Goal: Task Accomplishment & Management: Use online tool/utility

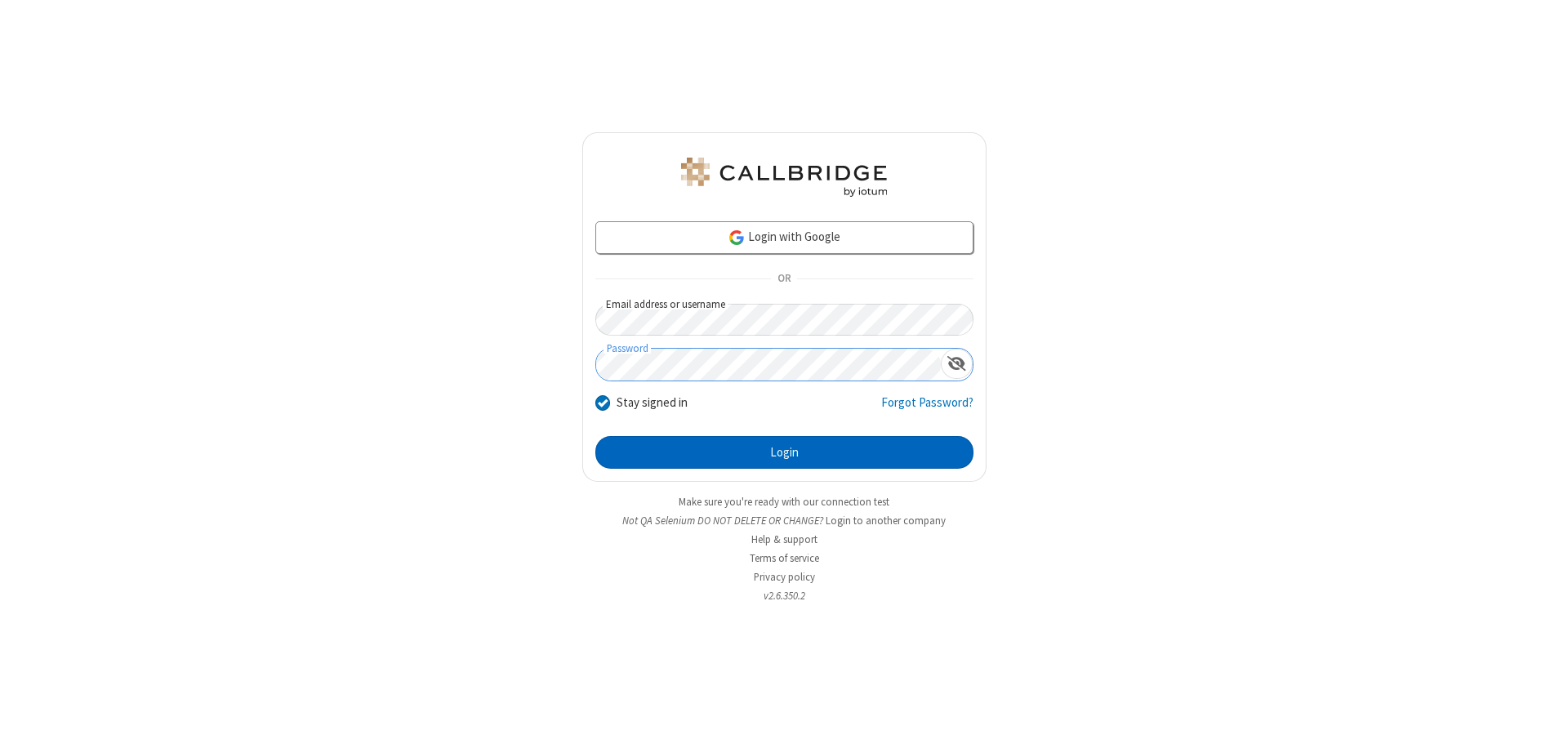
click at [784, 453] on button "Login" at bounding box center [784, 452] width 378 height 32
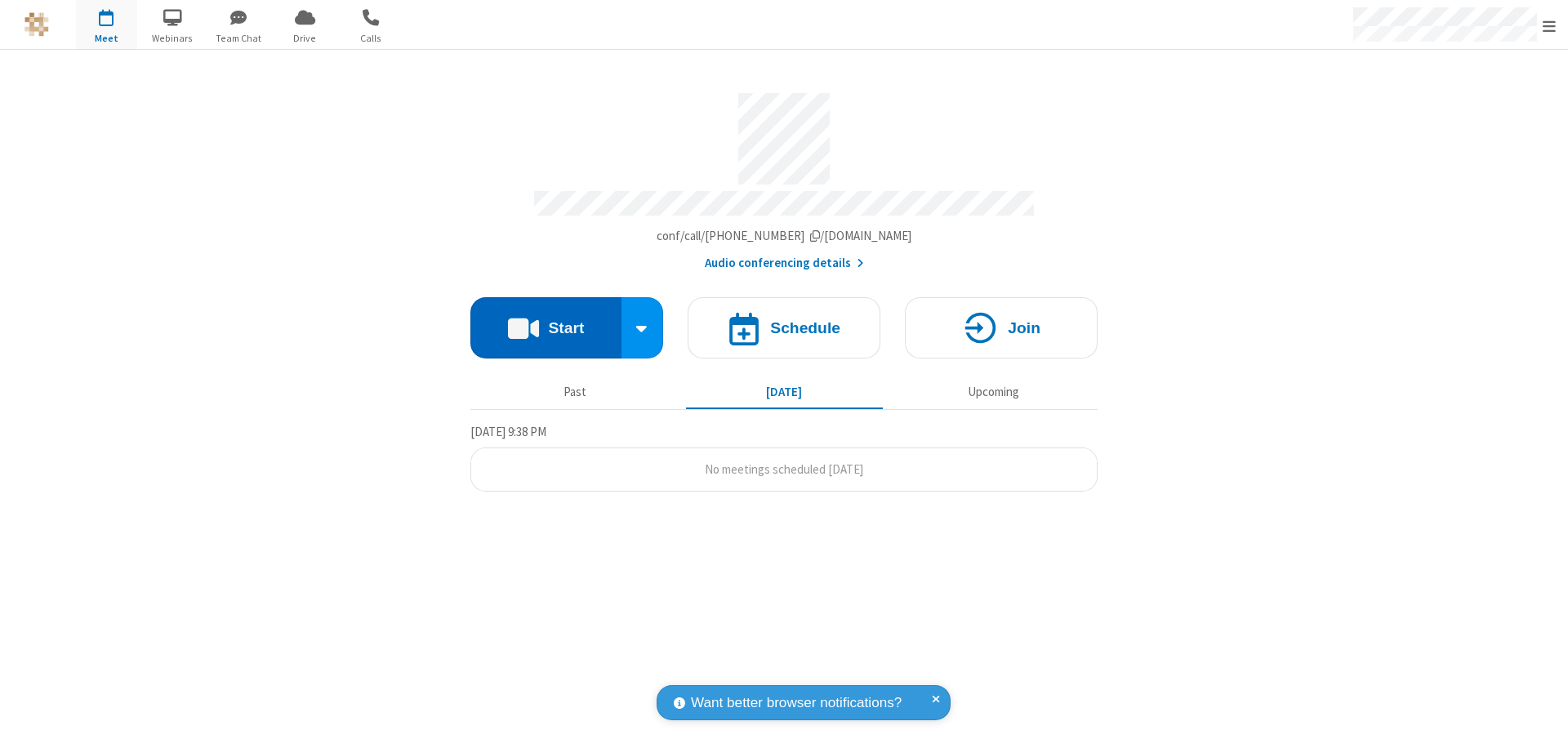
click at [546, 320] on button "Start" at bounding box center [546, 328] width 152 height 61
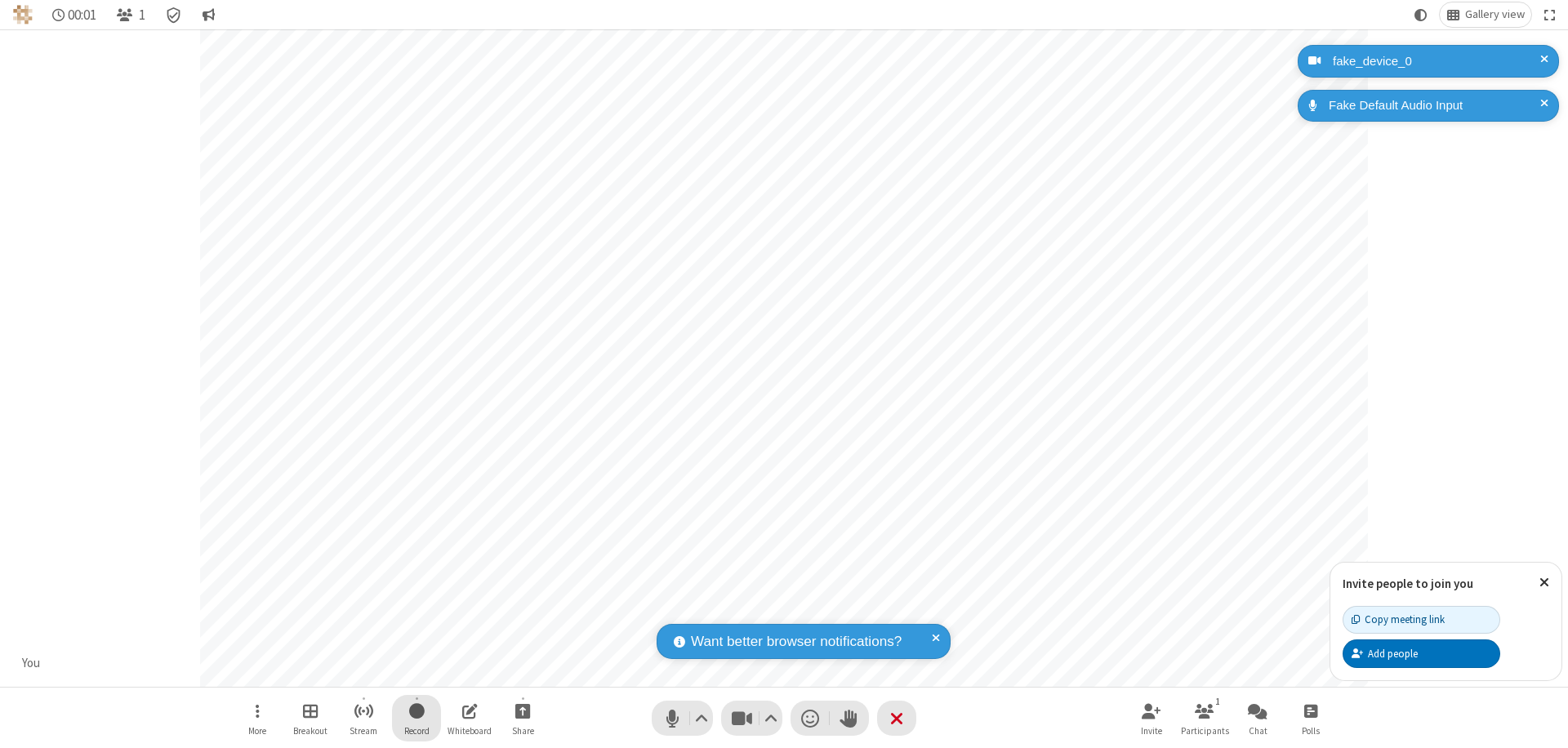
click at [416, 717] on span "Start recording" at bounding box center [416, 710] width 16 height 21
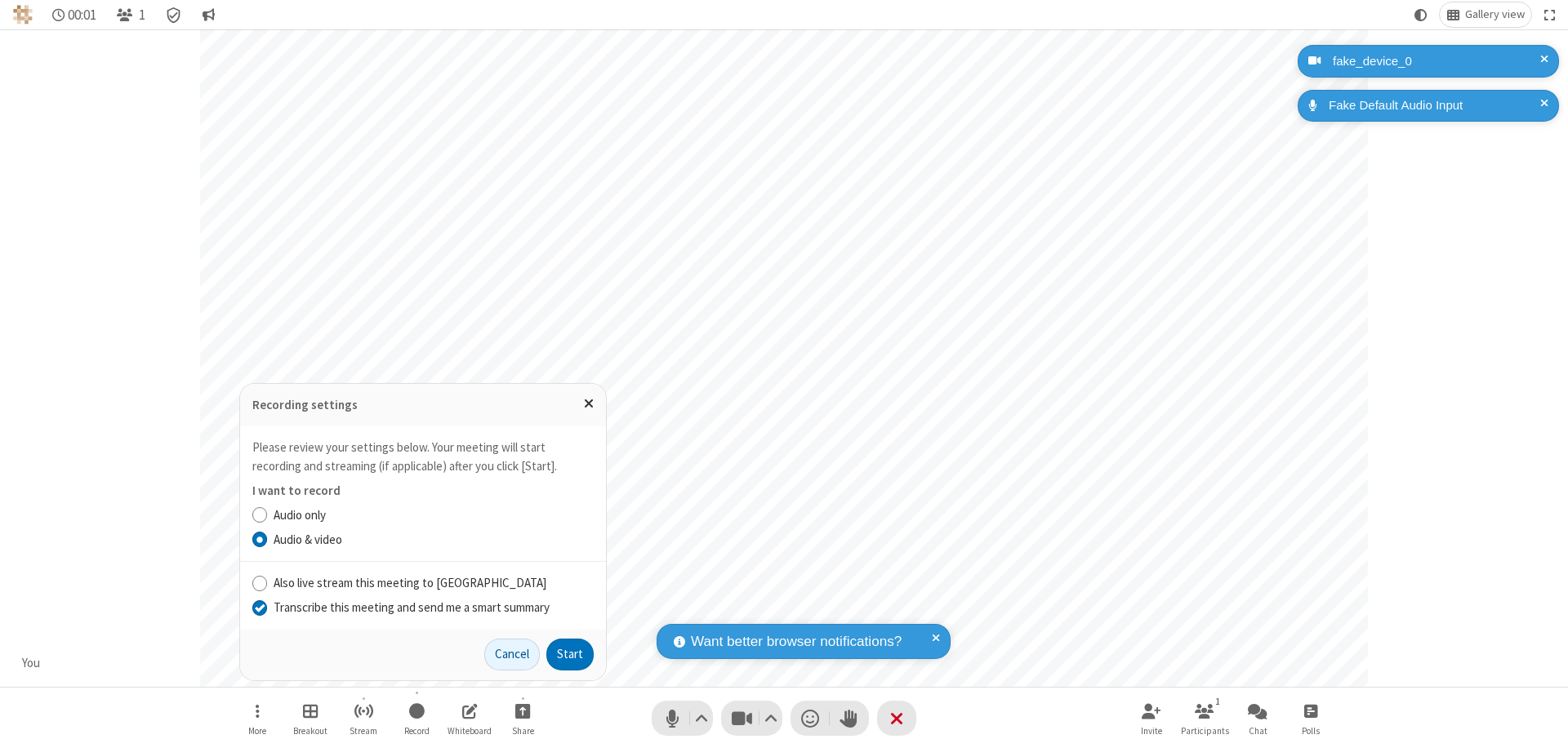
click at [259, 607] on input "Transcribe this meeting and send me a smart summary" at bounding box center [260, 607] width 16 height 17
click at [570, 654] on button "Start" at bounding box center [570, 654] width 47 height 32
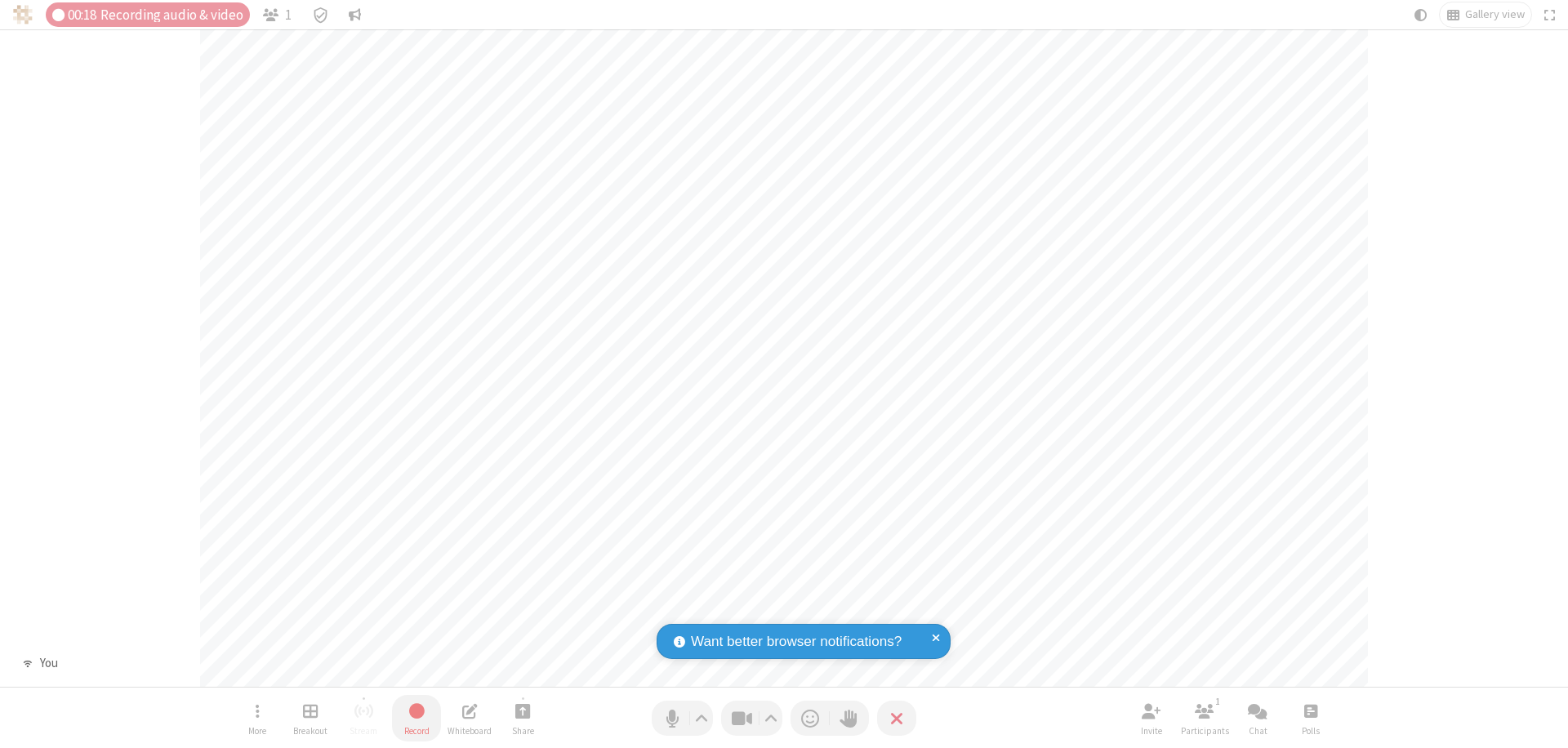
click at [416, 717] on span "Stop recording" at bounding box center [416, 710] width 19 height 21
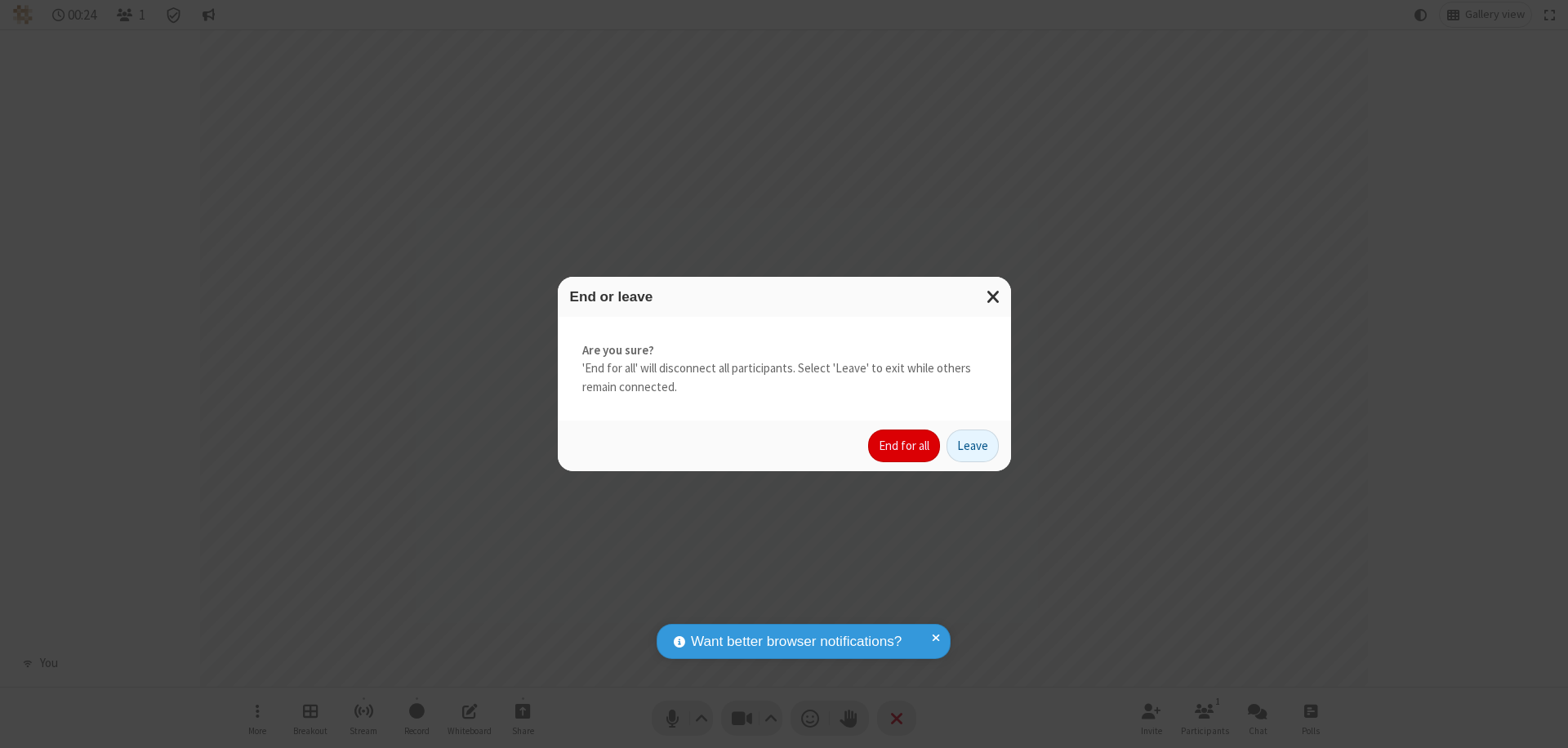
click at [905, 446] on button "End for all" at bounding box center [904, 445] width 72 height 32
